Goal: Information Seeking & Learning: Learn about a topic

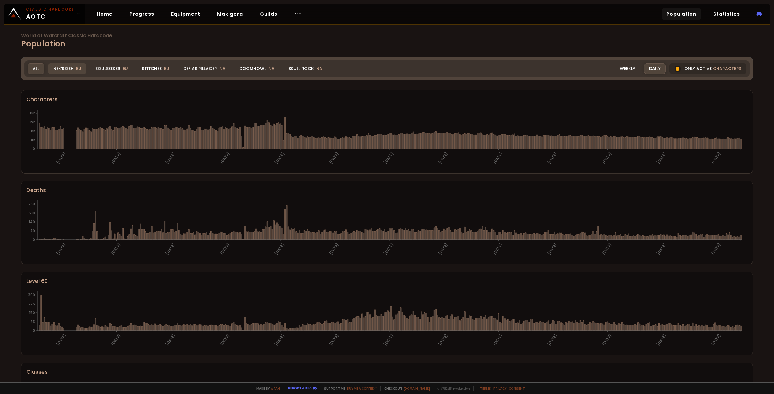
click at [60, 71] on div "Nek'Rosh EU" at bounding box center [67, 68] width 38 height 11
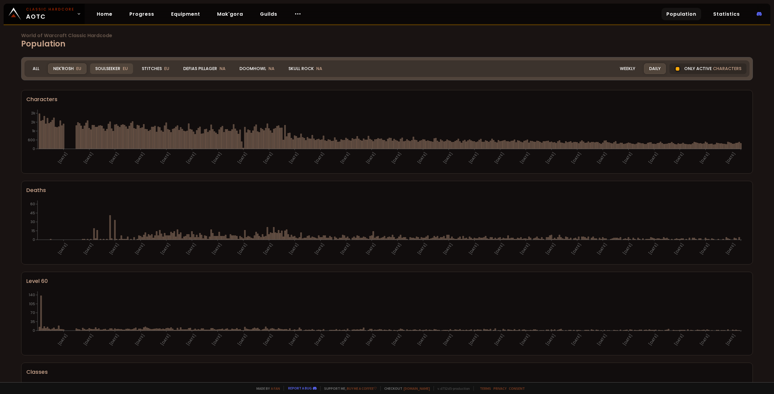
click at [114, 68] on div "Soulseeker EU" at bounding box center [111, 68] width 43 height 11
click at [115, 68] on div "Soulseeker EU" at bounding box center [111, 68] width 43 height 11
